Goal: Task Accomplishment & Management: Use online tool/utility

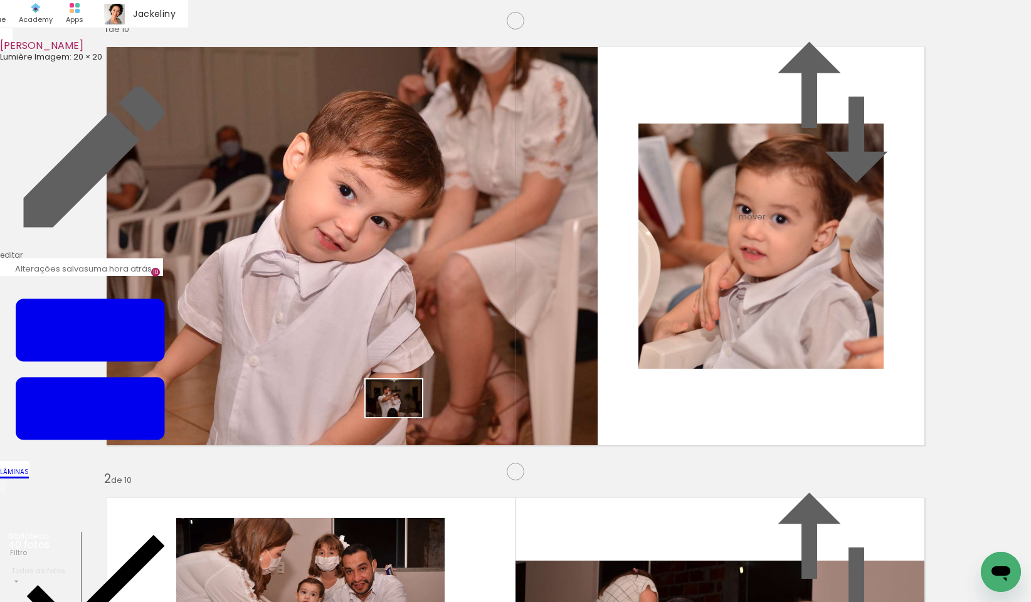
drag, startPoint x: 131, startPoint y: 567, endPoint x: 403, endPoint y: 417, distance: 310.6
click at [403, 417] on quentale-workspace at bounding box center [515, 301] width 1031 height 602
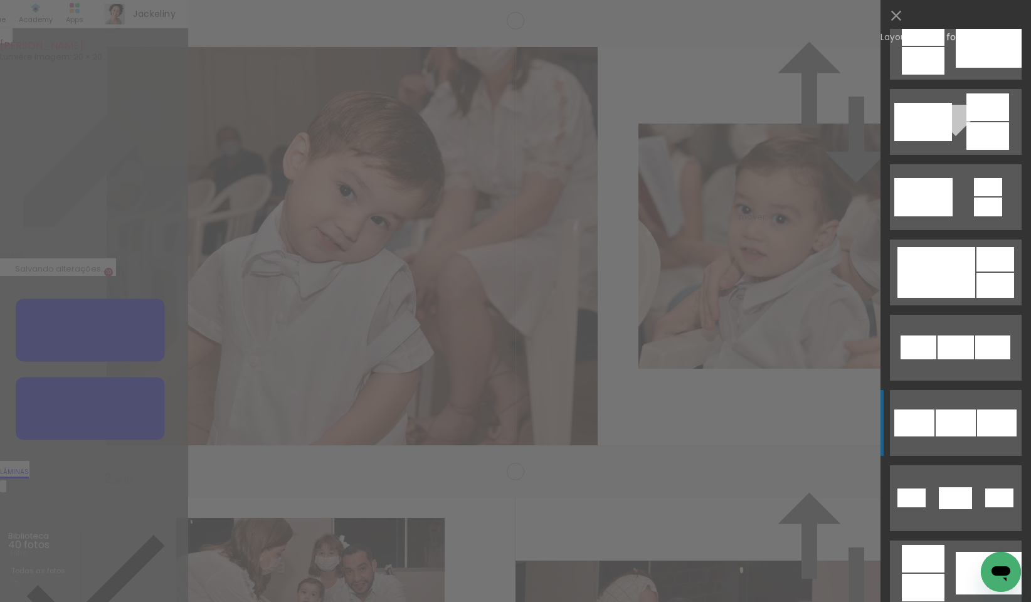
scroll to position [678, 0]
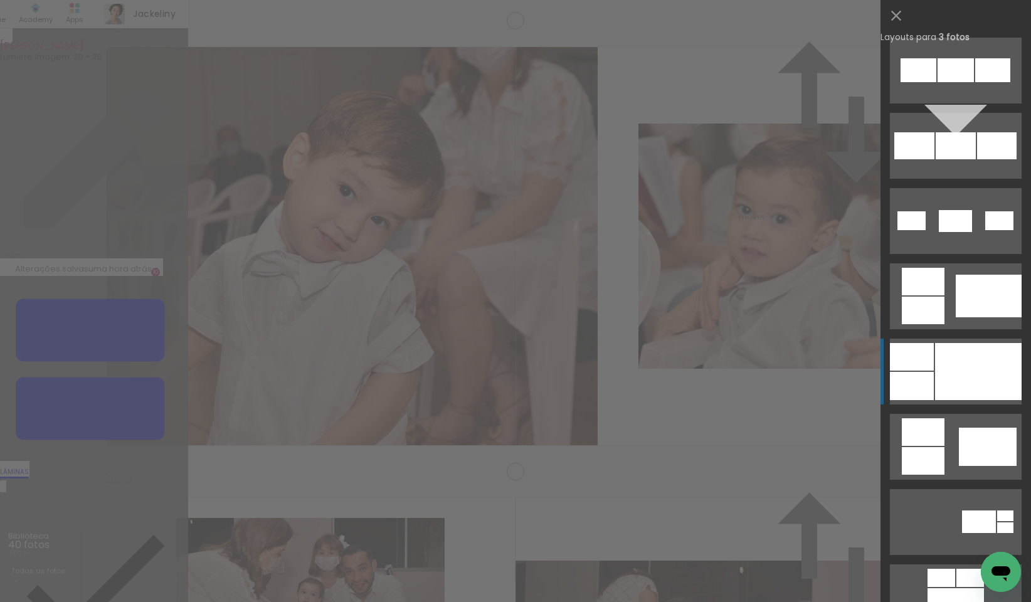
click at [968, 379] on div at bounding box center [978, 371] width 87 height 57
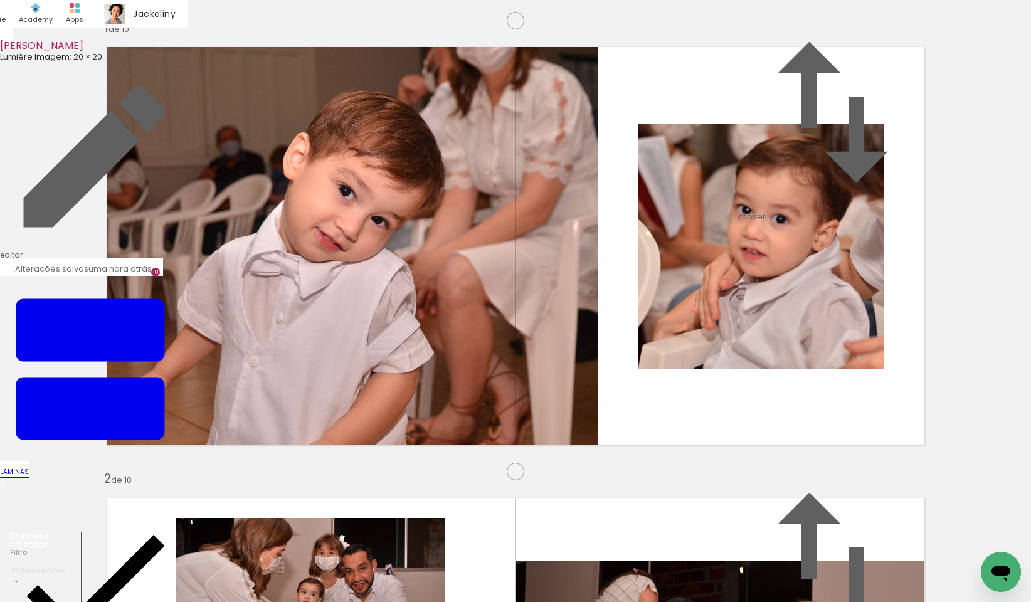
drag, startPoint x: 121, startPoint y: 308, endPoint x: 134, endPoint y: 308, distance: 13.2
type paper-slider "130"
drag, startPoint x: 162, startPoint y: 372, endPoint x: 186, endPoint y: 387, distance: 28.5
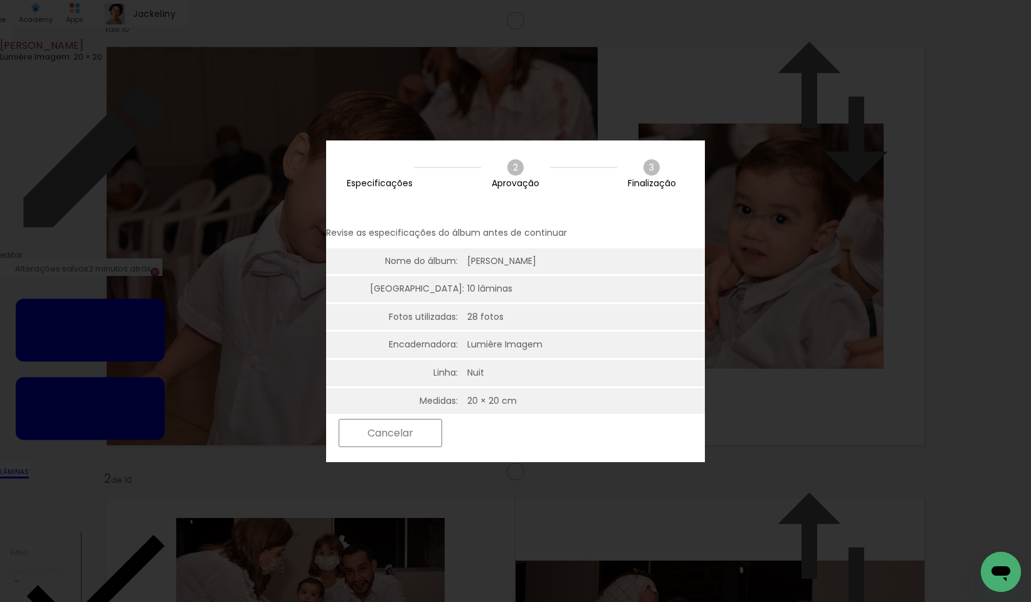
scroll to position [0, 0]
click at [0, 0] on slot "Próximo" at bounding box center [0, 0] width 0 height 0
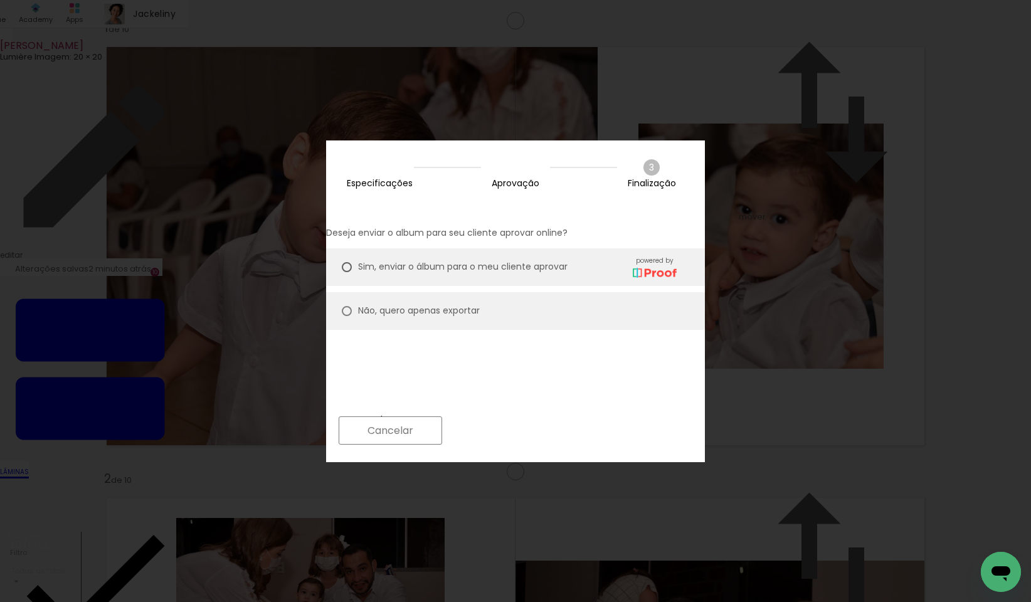
click at [545, 439] on paper-button "Próximo" at bounding box center [496, 430] width 97 height 27
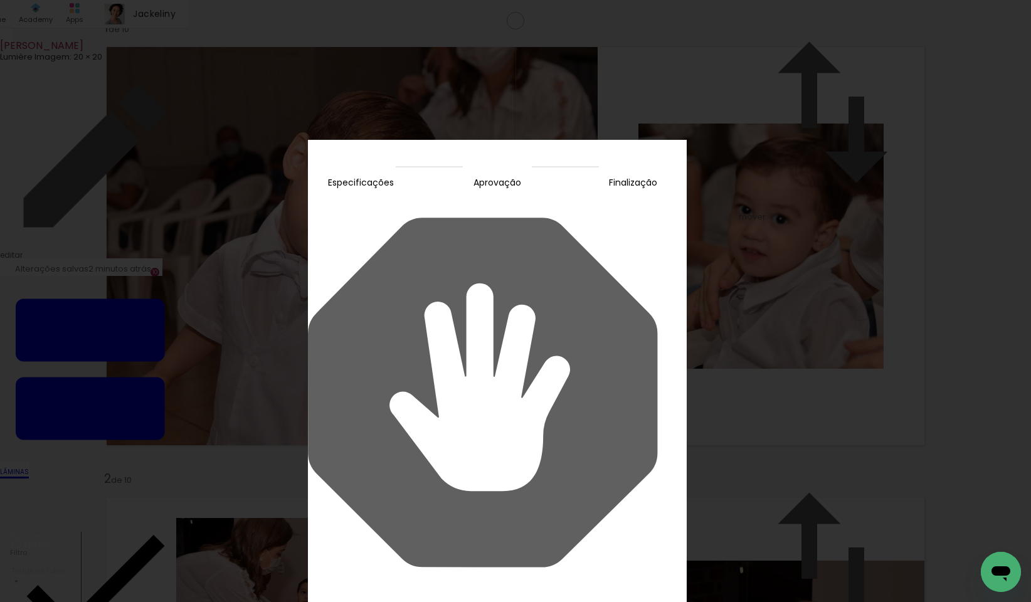
click at [0, 0] on slot "Continuar" at bounding box center [0, 0] width 0 height 0
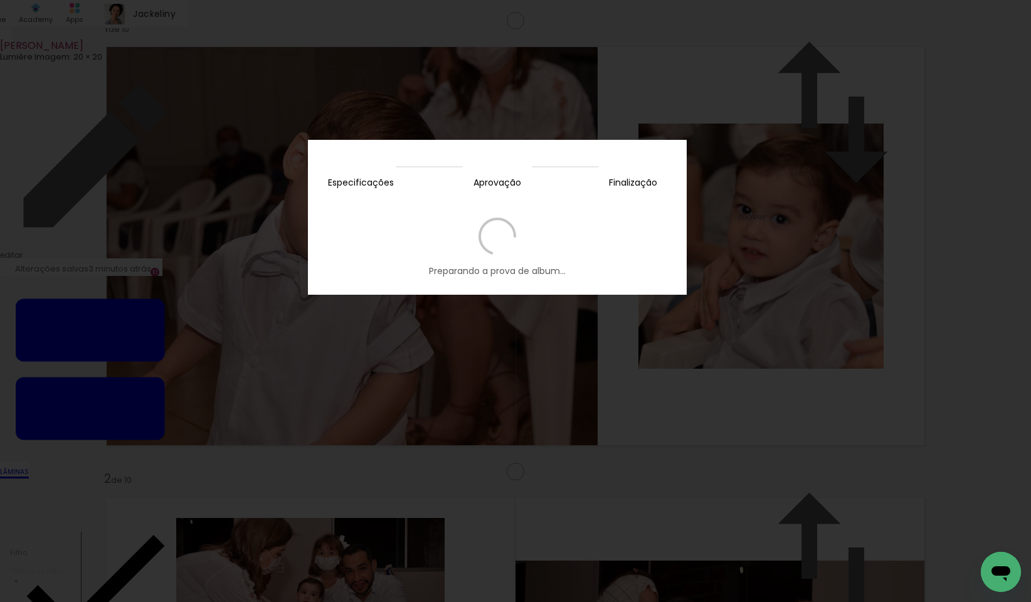
scroll to position [917, 0]
